Goal: Transaction & Acquisition: Purchase product/service

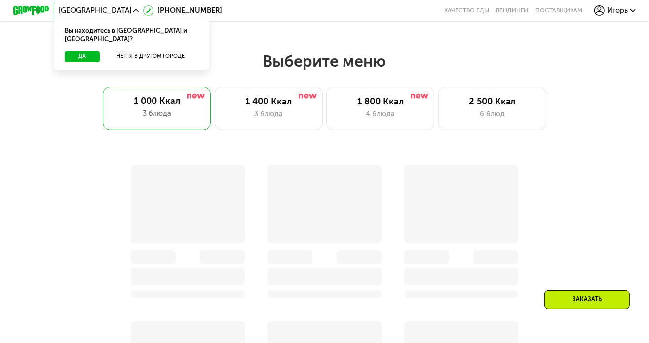
scroll to position [558, 0]
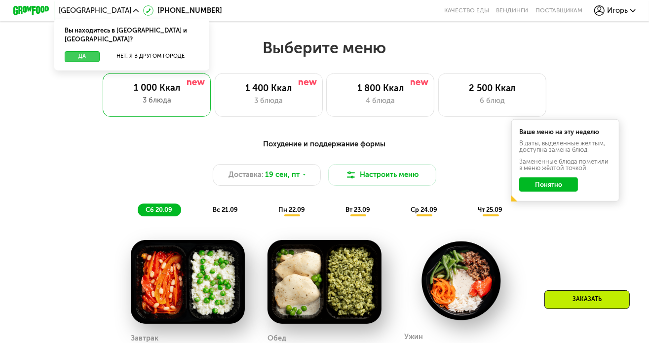
click at [68, 51] on button "Да" at bounding box center [82, 56] width 35 height 11
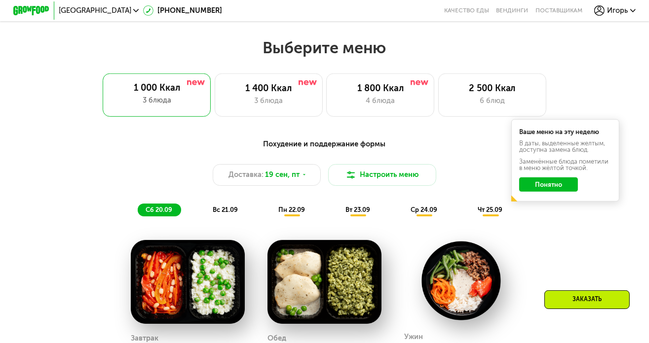
click at [565, 187] on button "Понятно" at bounding box center [548, 185] width 59 height 14
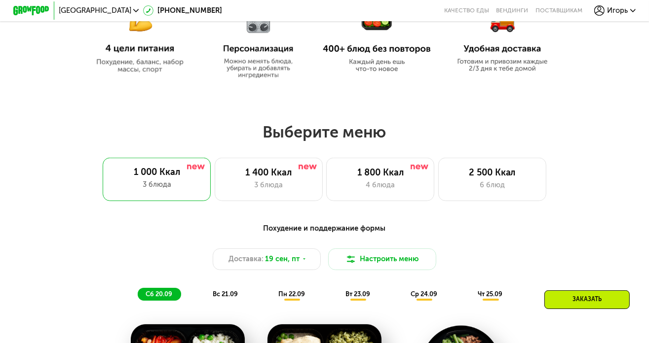
scroll to position [459, 0]
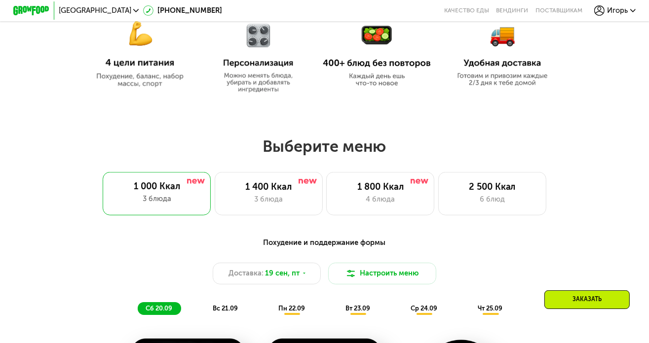
click at [627, 10] on span "Игорь" at bounding box center [617, 10] width 21 height 7
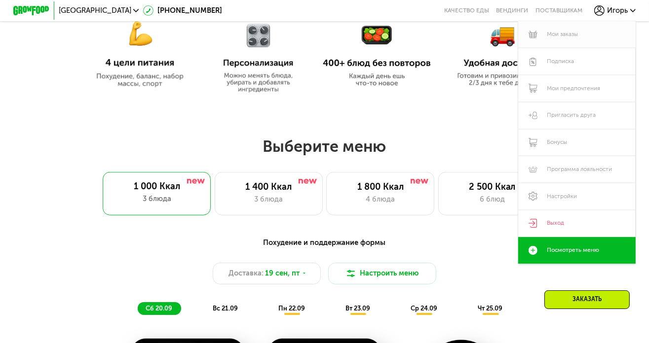
click at [579, 29] on link "Мои заказы" at bounding box center [576, 34] width 117 height 27
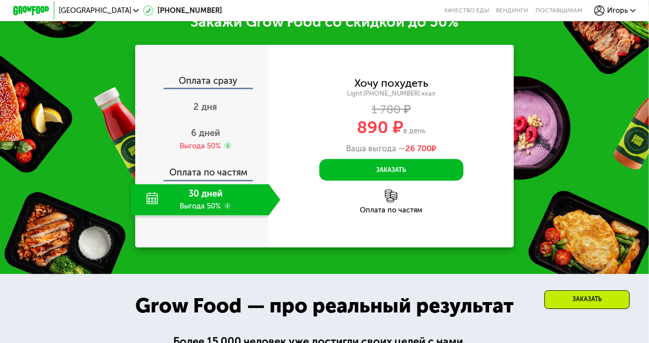
scroll to position [1134, 0]
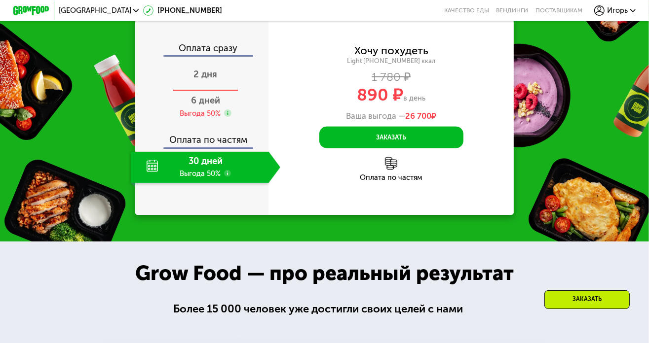
click at [209, 80] on span "2 дня" at bounding box center [205, 74] width 24 height 11
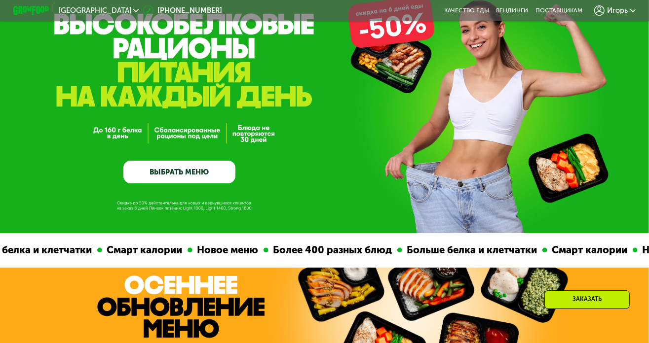
scroll to position [197, 0]
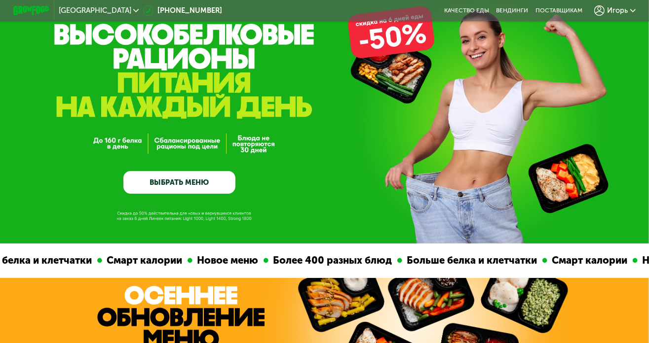
click at [199, 183] on link "ВЫБРАТЬ МЕНЮ" at bounding box center [179, 182] width 112 height 23
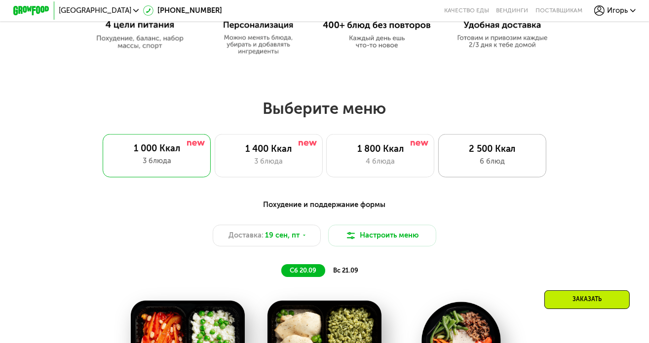
scroll to position [493, 0]
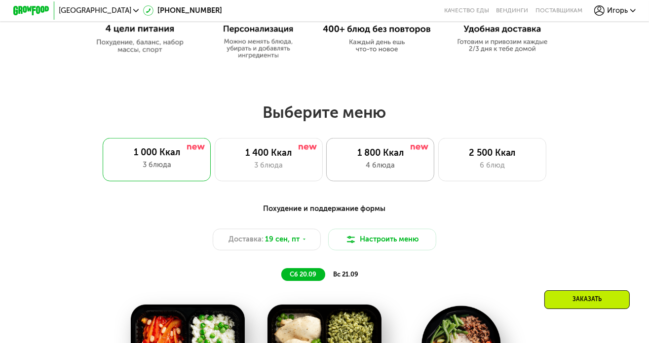
click at [394, 166] on div "4 блюда" at bounding box center [379, 165] width 89 height 11
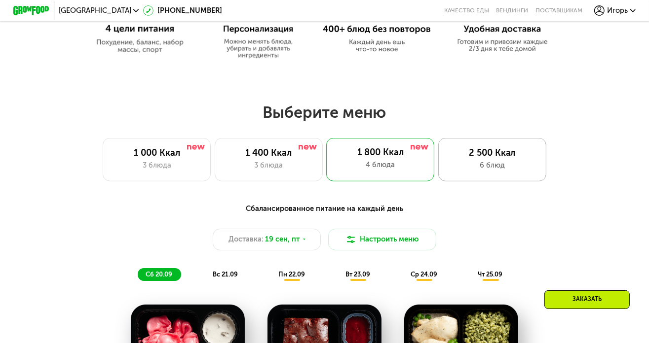
click at [504, 159] on div "2 500 Ккал" at bounding box center [491, 153] width 89 height 11
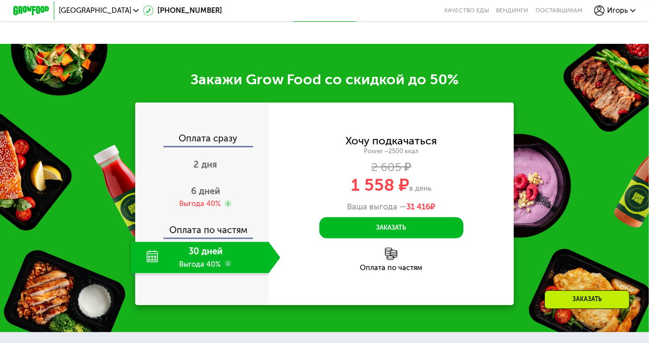
scroll to position [1233, 0]
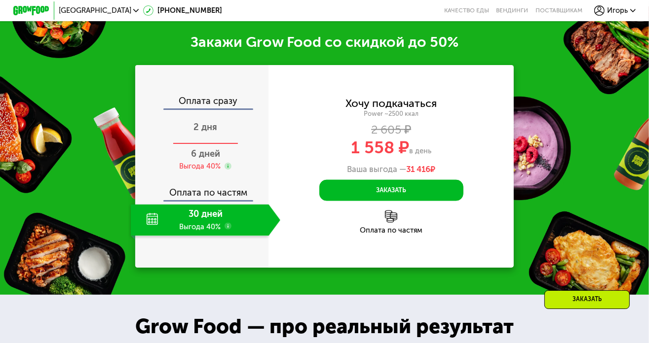
click at [205, 133] on span "2 дня" at bounding box center [205, 127] width 24 height 11
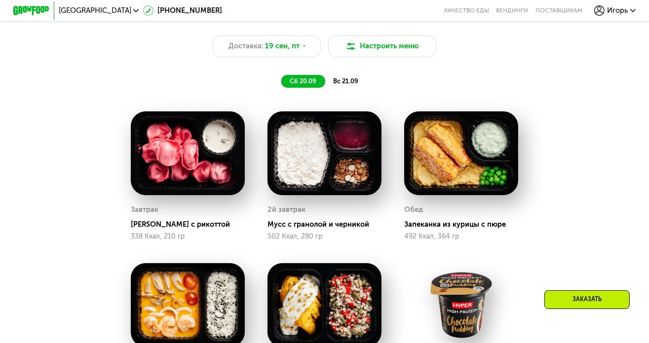
scroll to position [690, 0]
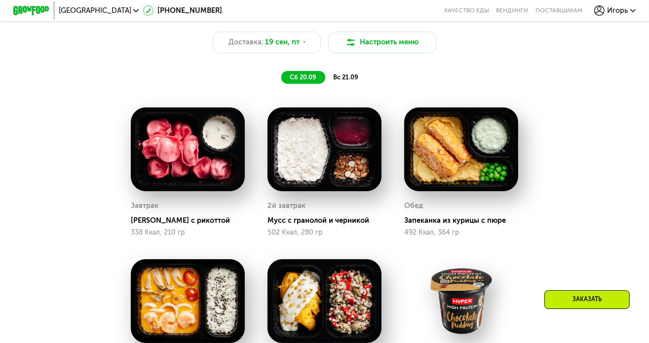
click at [345, 81] on span "вс 21.09" at bounding box center [345, 76] width 25 height 7
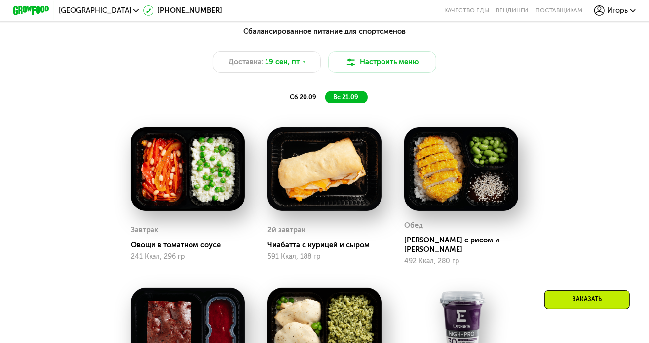
scroll to position [641, 0]
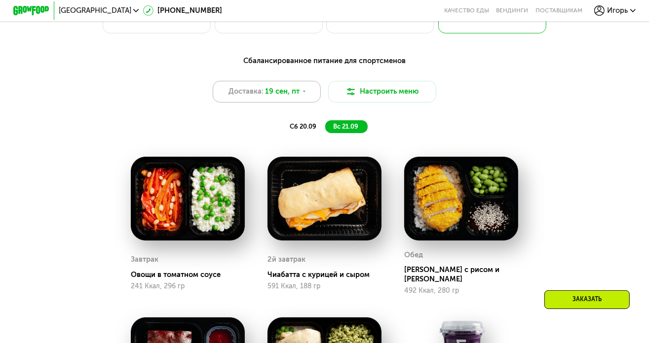
click at [304, 94] on icon at bounding box center [303, 91] width 5 height 5
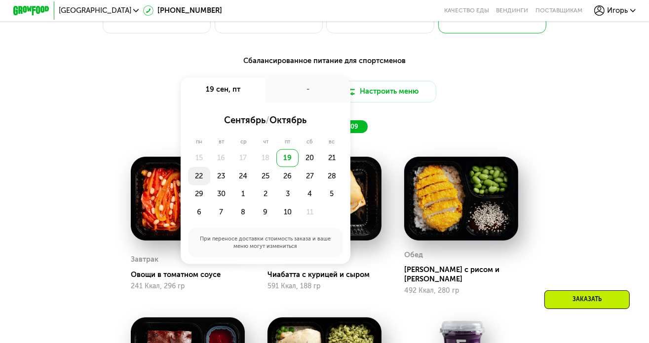
click at [196, 179] on div "22" at bounding box center [199, 176] width 22 height 18
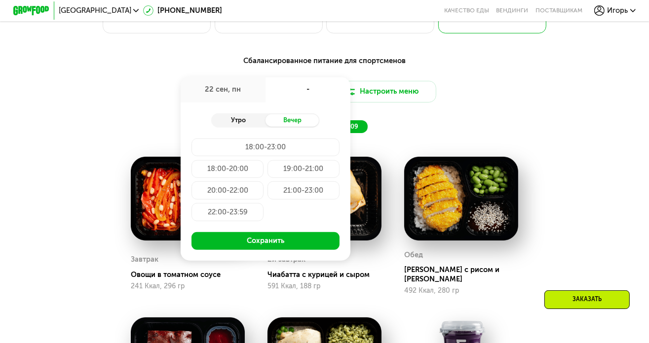
click at [243, 126] on div "Утро" at bounding box center [238, 120] width 54 height 13
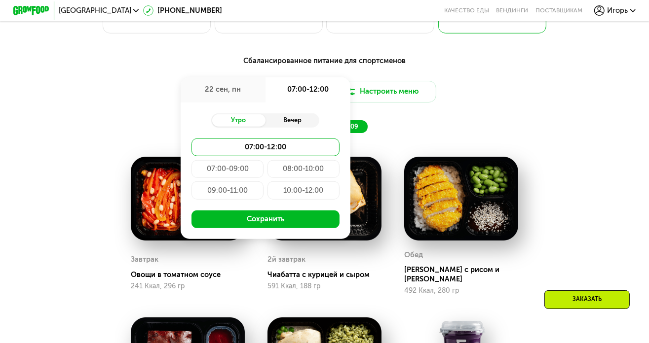
click at [290, 126] on div "Вечер" at bounding box center [292, 120] width 54 height 13
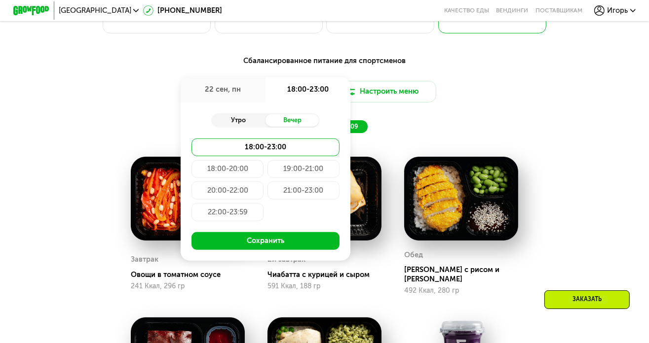
click at [239, 127] on div "Утро" at bounding box center [238, 120] width 54 height 13
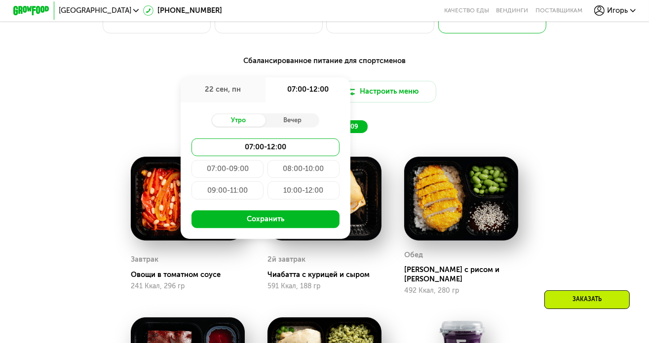
click at [238, 195] on div "09:00-11:00" at bounding box center [227, 190] width 72 height 18
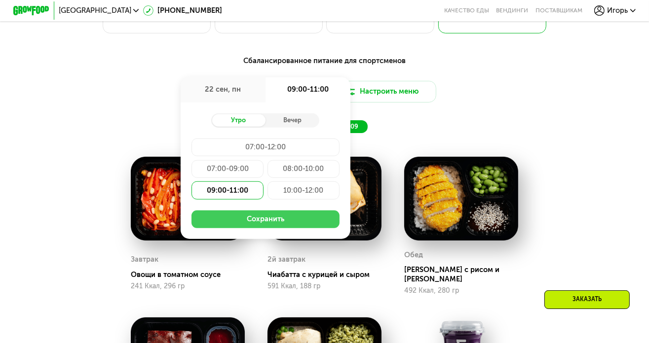
click at [279, 229] on button "Сохранить" at bounding box center [265, 220] width 148 height 18
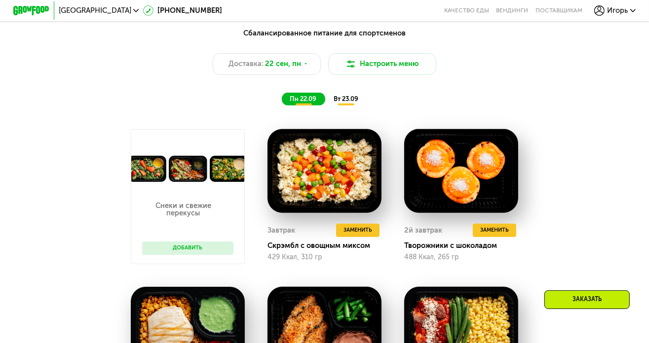
scroll to position [592, 0]
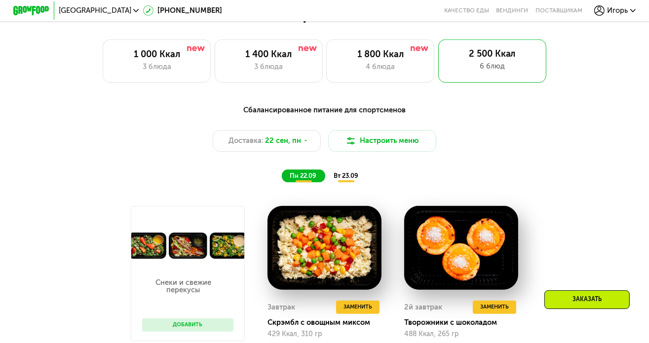
click at [347, 179] on span "вт 23.09" at bounding box center [345, 175] width 25 height 7
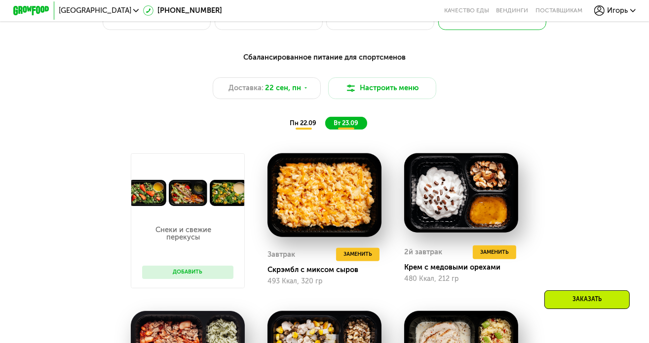
scroll to position [641, 0]
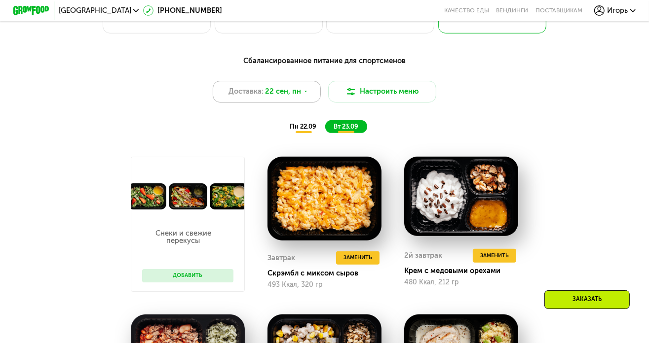
click at [305, 93] on use at bounding box center [305, 91] width 2 height 1
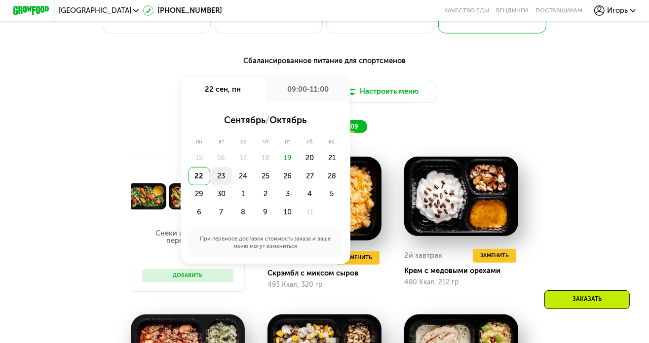
click at [220, 180] on div "23" at bounding box center [221, 176] width 22 height 18
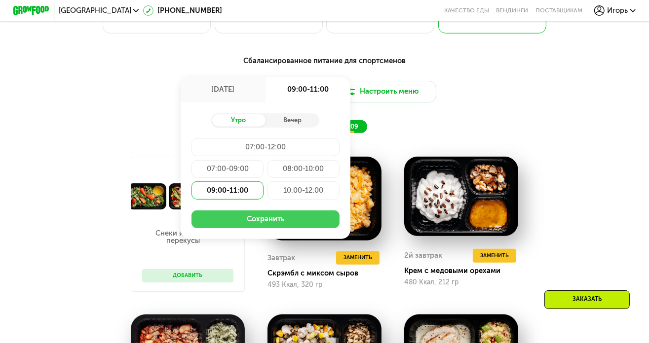
click at [260, 225] on button "Сохранить" at bounding box center [265, 220] width 148 height 18
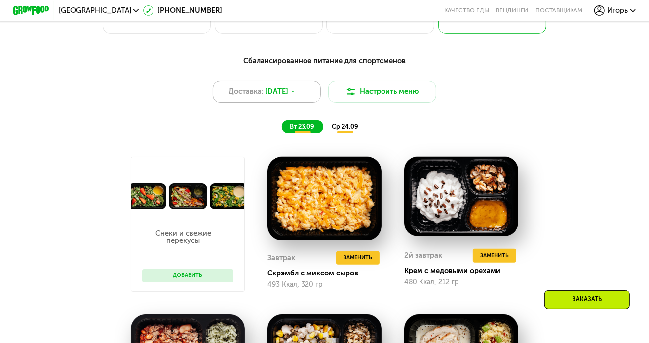
click at [312, 98] on div "Доставка: 23 сен, вт" at bounding box center [267, 92] width 108 height 22
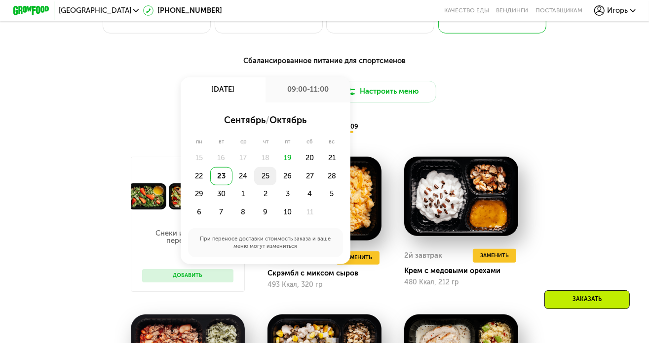
click at [262, 179] on div "25" at bounding box center [265, 176] width 22 height 18
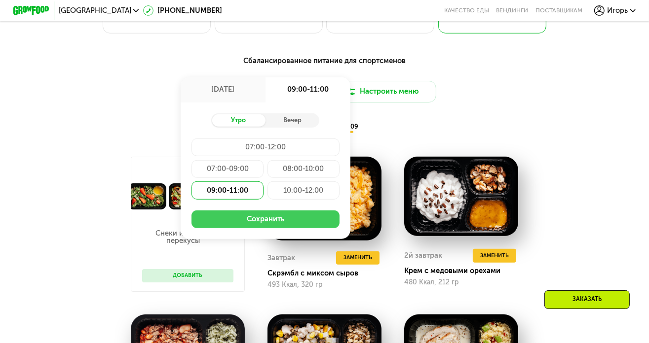
click at [265, 220] on button "Сохранить" at bounding box center [265, 220] width 148 height 18
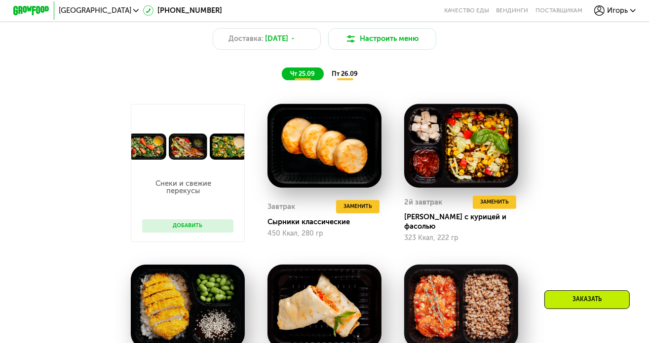
scroll to position [690, 0]
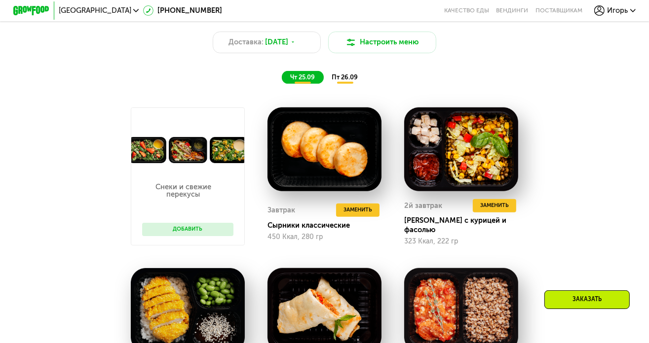
click at [345, 81] on span "пт 26.09" at bounding box center [344, 76] width 26 height 7
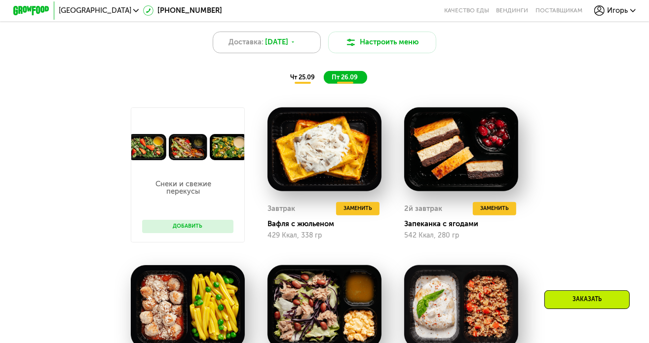
click at [301, 51] on div "Доставка: 25 сен, чт" at bounding box center [267, 43] width 108 height 22
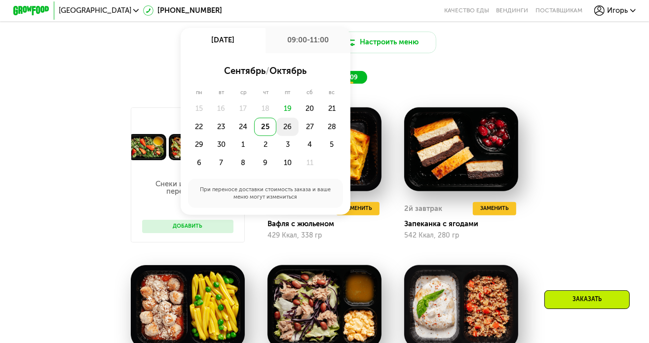
click at [288, 132] on div "26" at bounding box center [287, 127] width 22 height 18
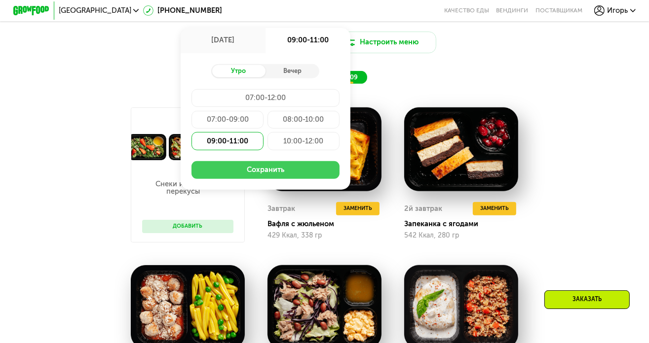
click at [275, 173] on button "Сохранить" at bounding box center [265, 170] width 148 height 18
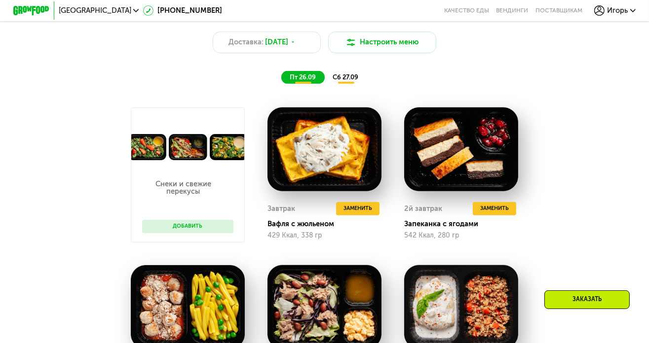
click at [344, 81] on span "сб 27.09" at bounding box center [345, 76] width 26 height 7
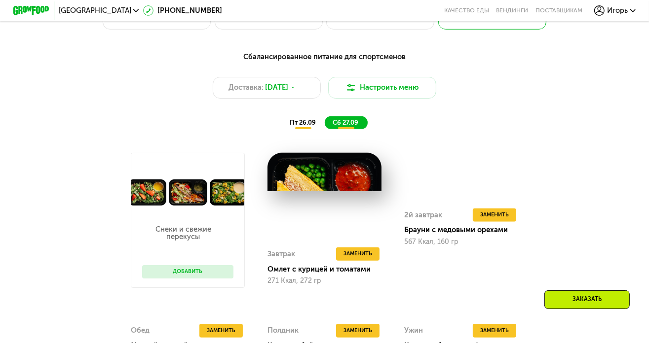
scroll to position [641, 0]
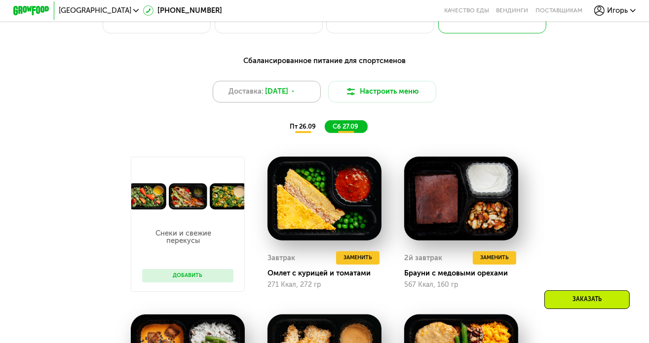
click at [307, 102] on div "Доставка: 26 сен, пт" at bounding box center [267, 92] width 108 height 22
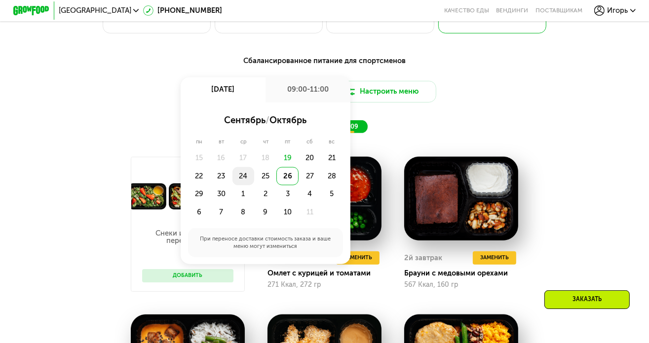
click at [247, 181] on div "24" at bounding box center [243, 176] width 22 height 18
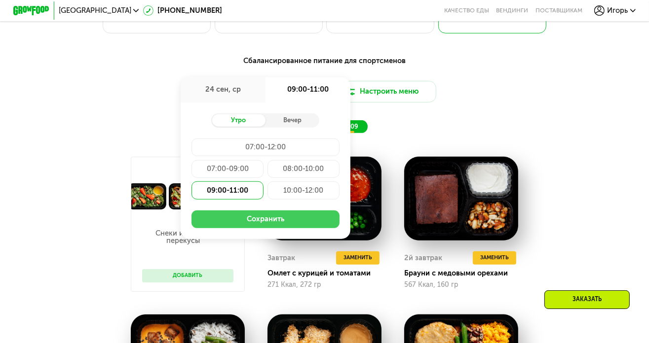
click at [270, 220] on button "Сохранить" at bounding box center [265, 220] width 148 height 18
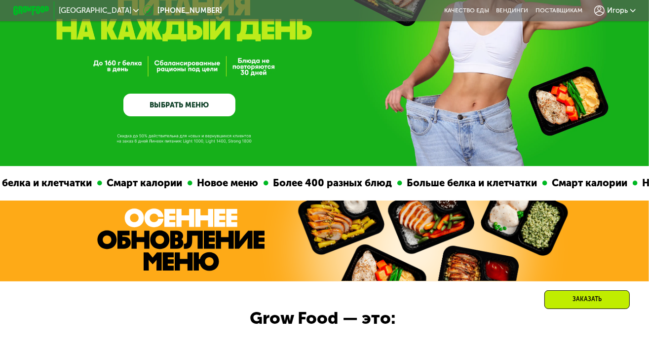
scroll to position [0, 0]
